Goal: Task Accomplishment & Management: Manage account settings

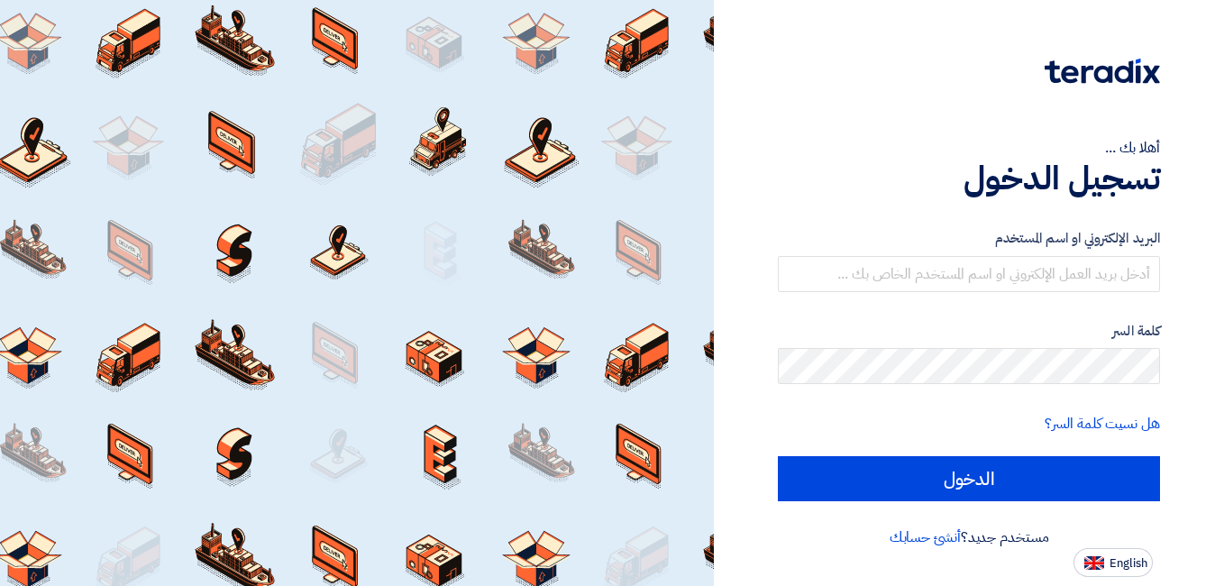
click at [1102, 563] on img at bounding box center [1094, 563] width 20 height 14
type input "Sign in"
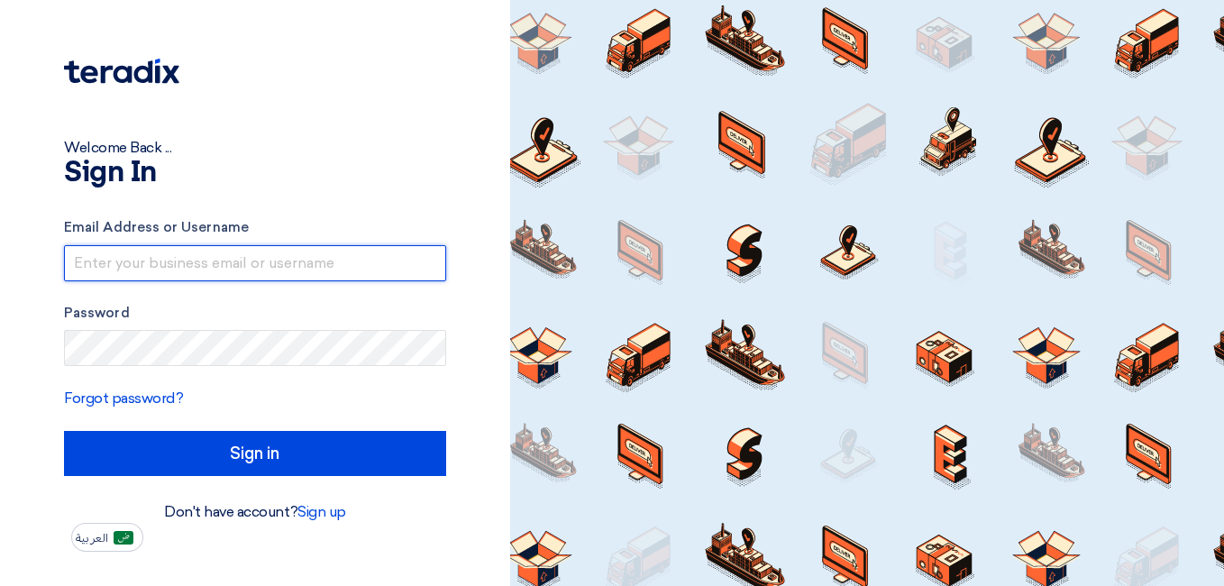
click at [260, 273] on input "text" at bounding box center [255, 263] width 382 height 36
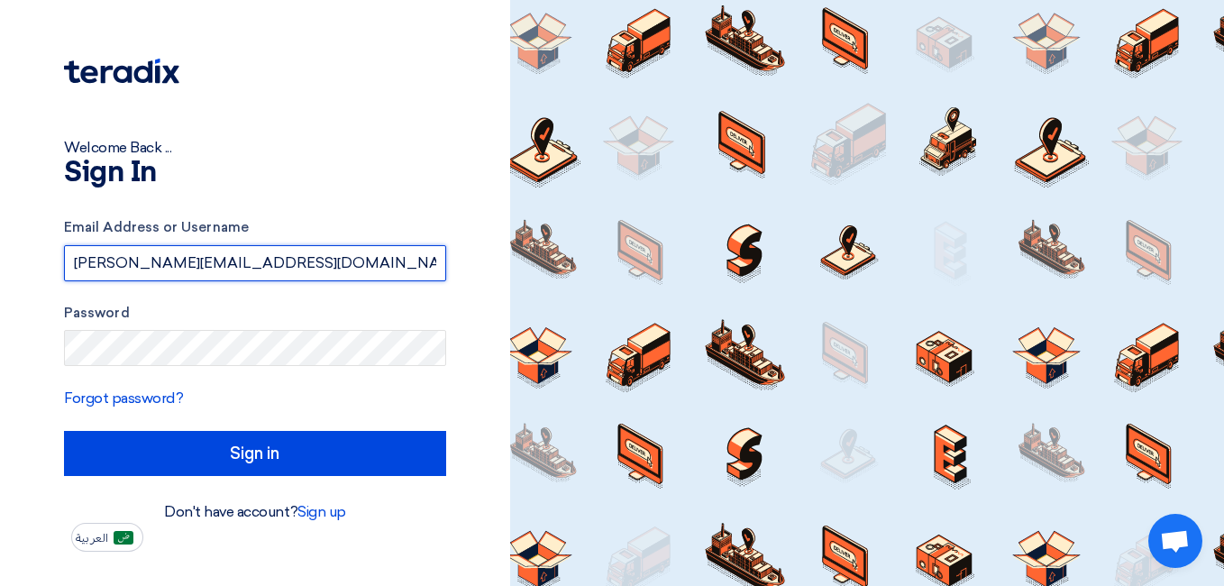
type input "[PERSON_NAME][EMAIL_ADDRESS][DOMAIN_NAME]"
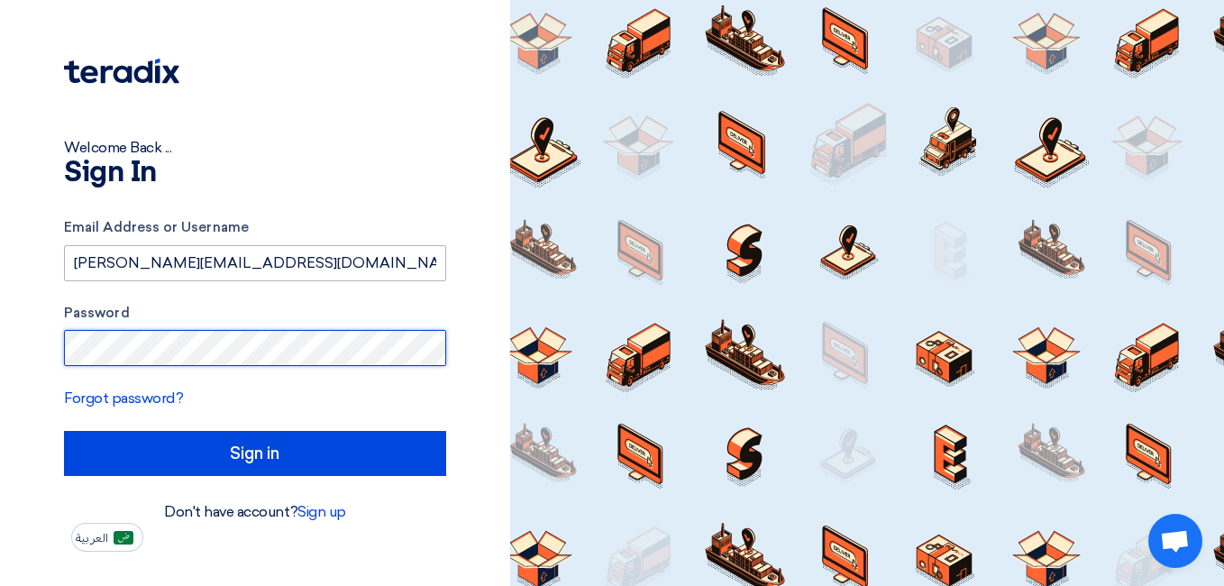
click at [64, 431] on input "Sign in" at bounding box center [255, 453] width 382 height 45
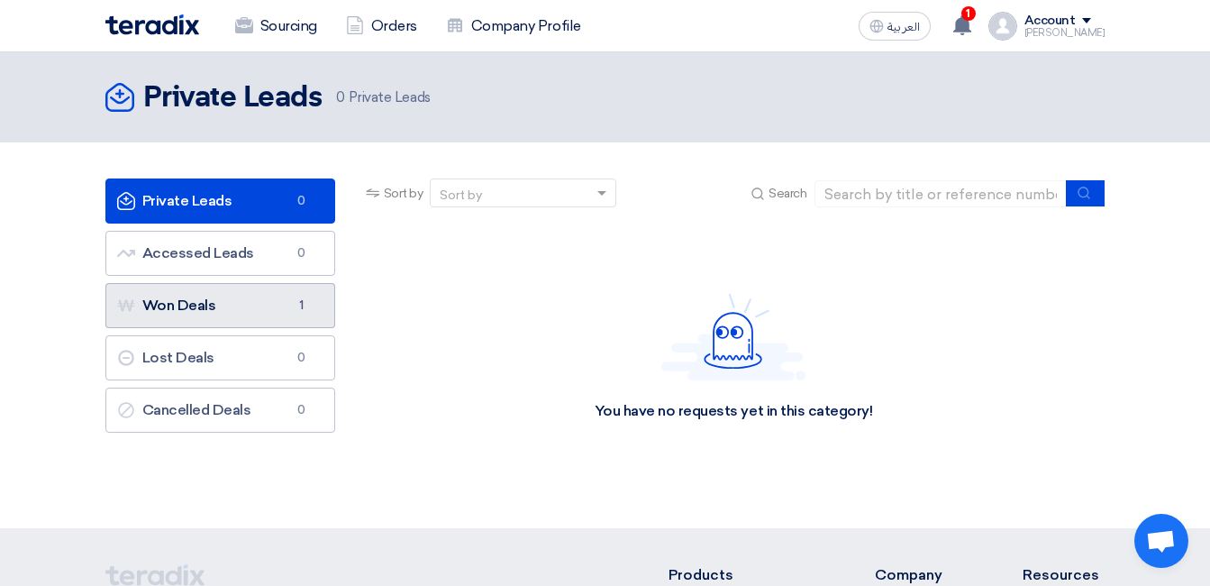
click at [308, 296] on span "1" at bounding box center [302, 305] width 22 height 18
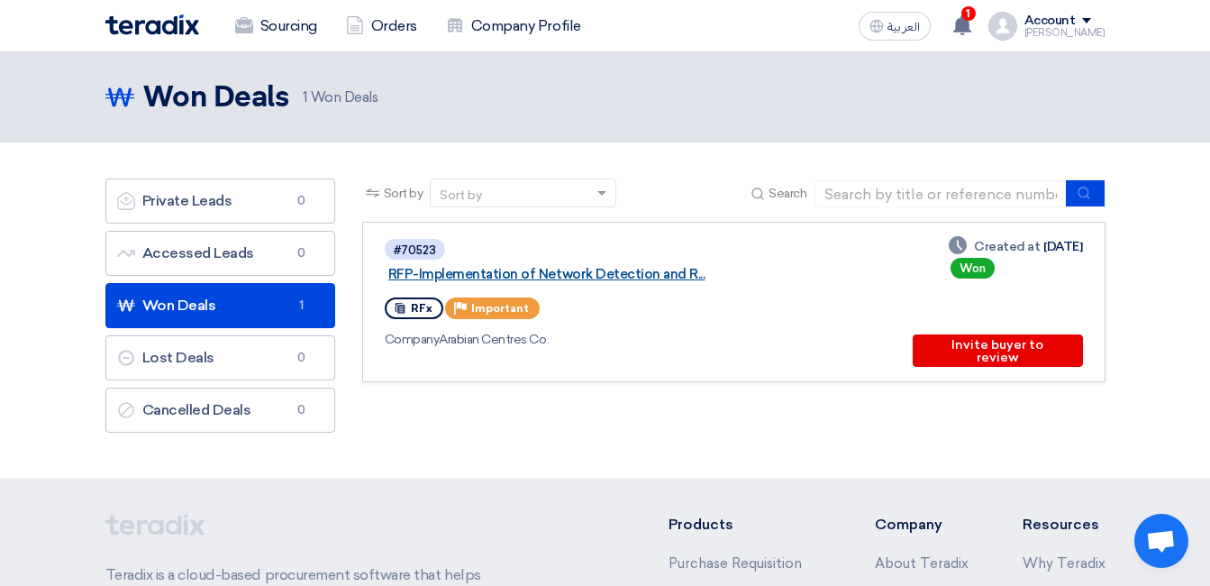
click at [518, 266] on link "RFP-Implementation of Network Detection and R..." at bounding box center [613, 274] width 451 height 16
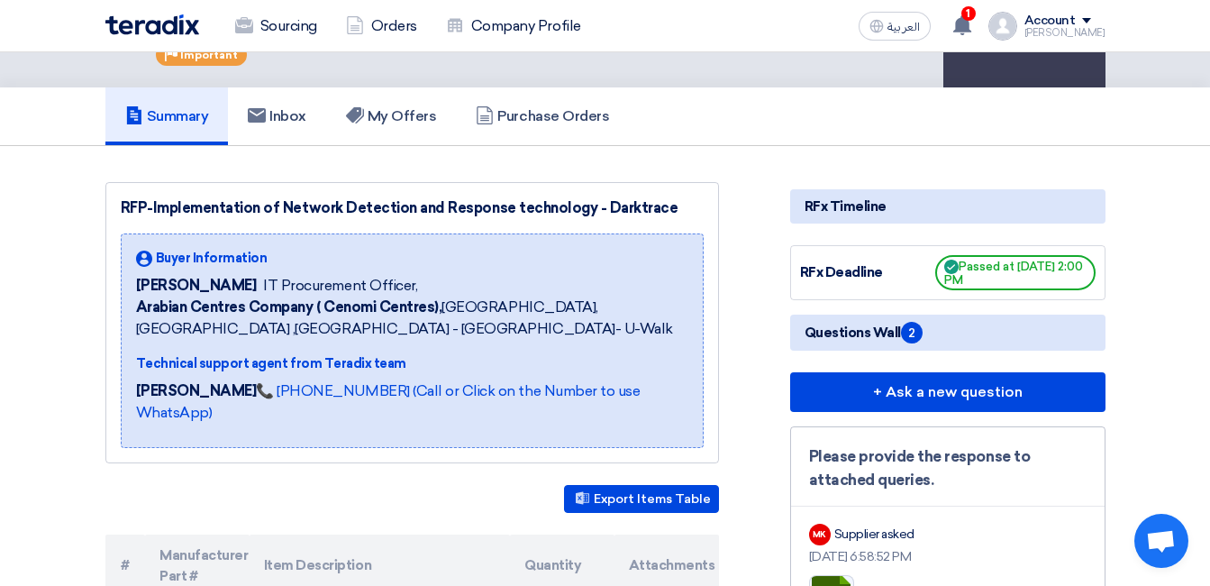
scroll to position [90, 0]
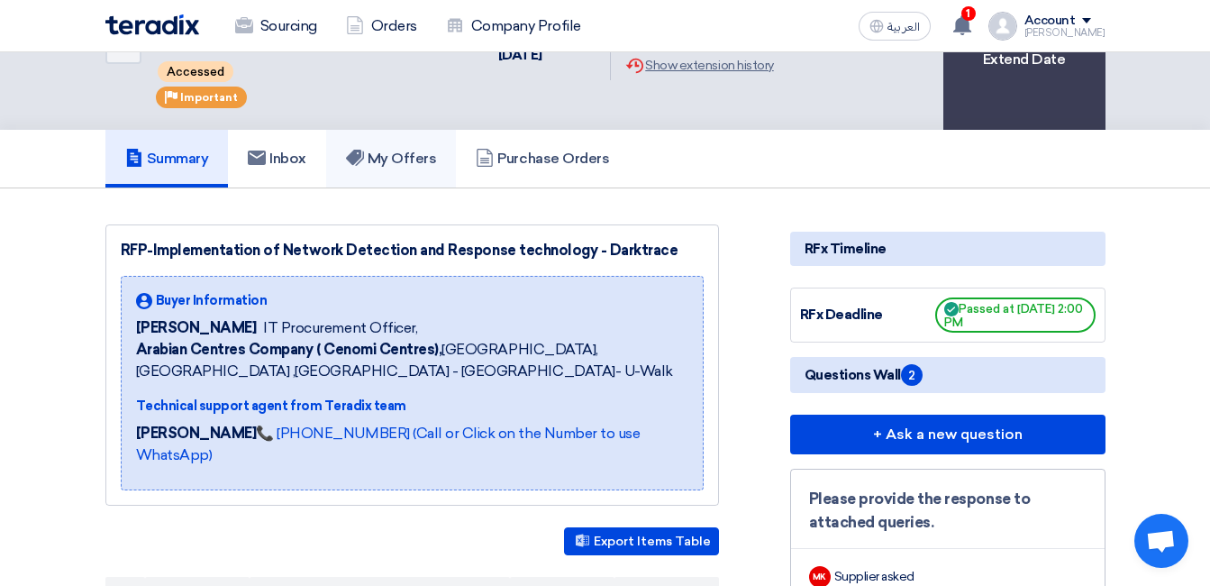
click at [378, 162] on h5 "My Offers" at bounding box center [391, 159] width 91 height 18
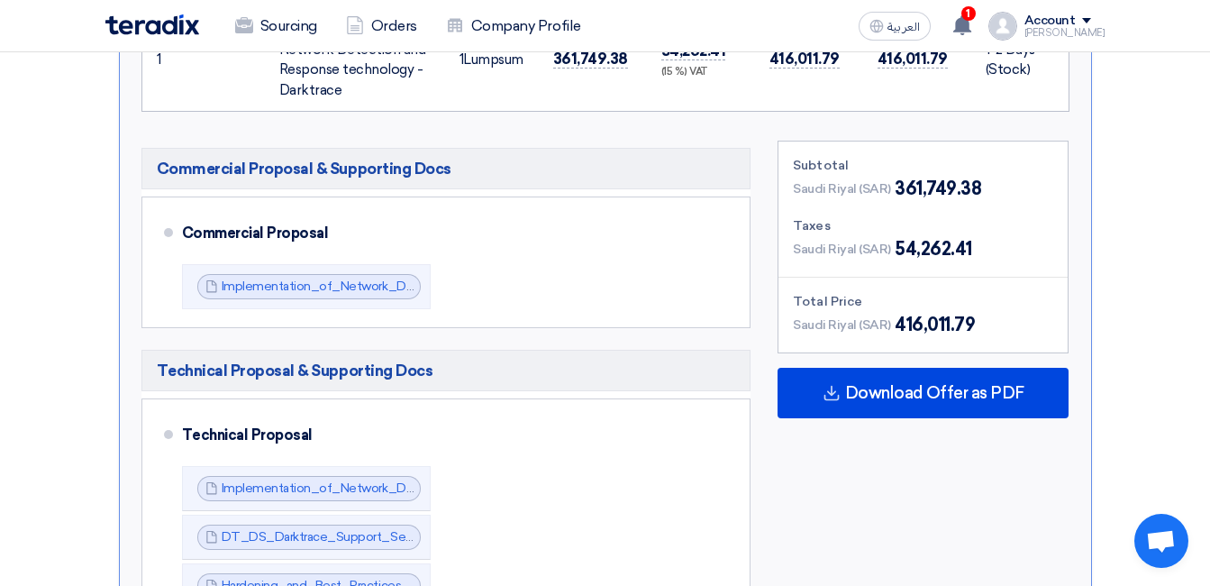
scroll to position [901, 0]
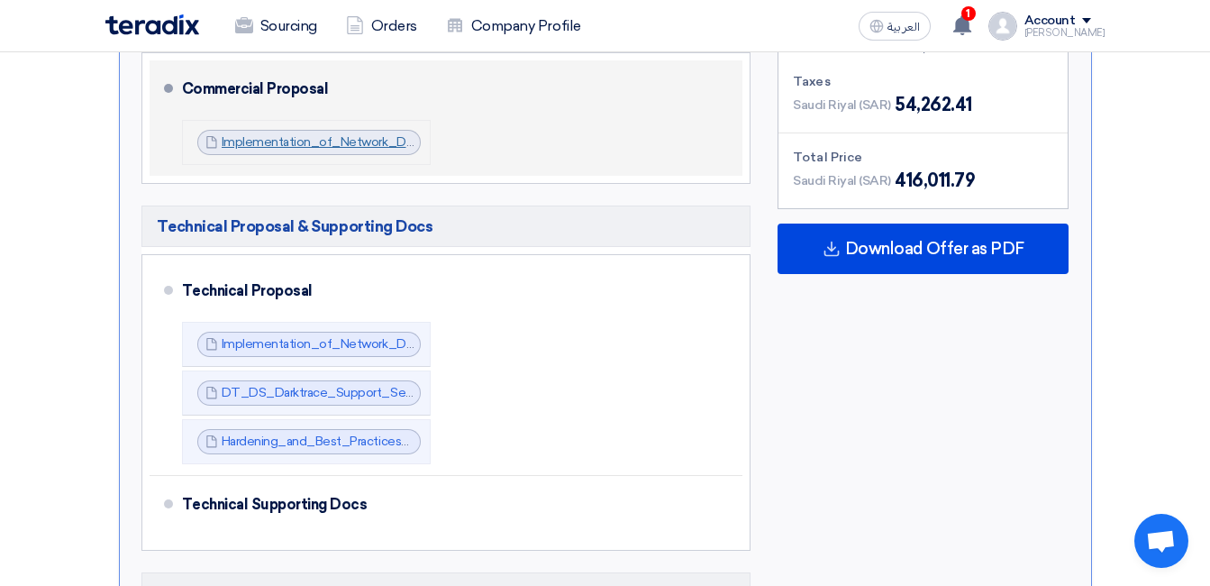
click at [369, 148] on link "Implementation_of_Network_Detection_and_Response_Financial_V_1756208151124.pdf" at bounding box center [479, 141] width 514 height 15
